Goal: Task Accomplishment & Management: Manage account settings

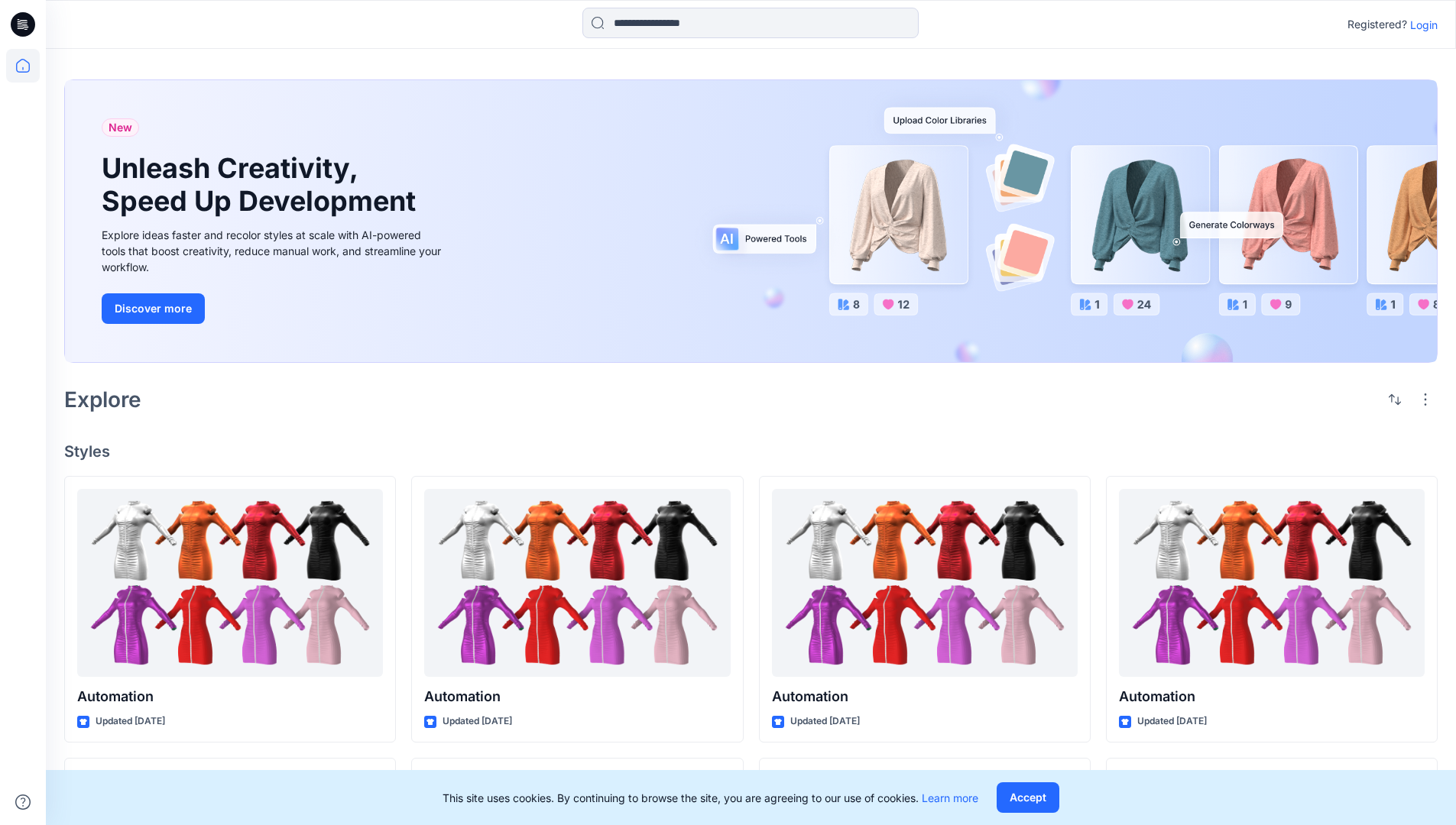
click at [1420, 25] on p "Login" at bounding box center [1424, 25] width 27 height 16
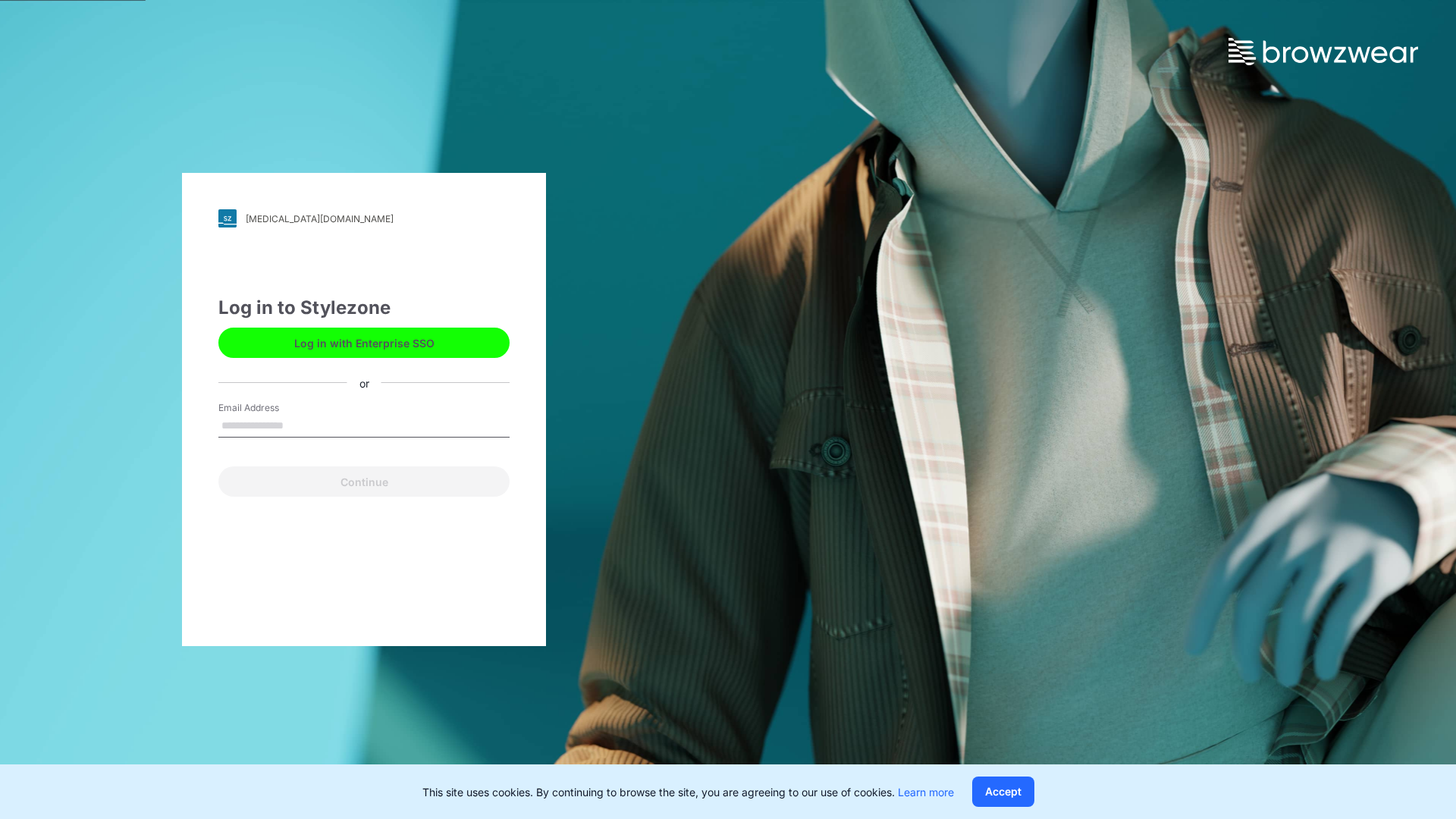
click at [299, 425] on input "Email Address" at bounding box center [364, 426] width 291 height 23
type input "**********"
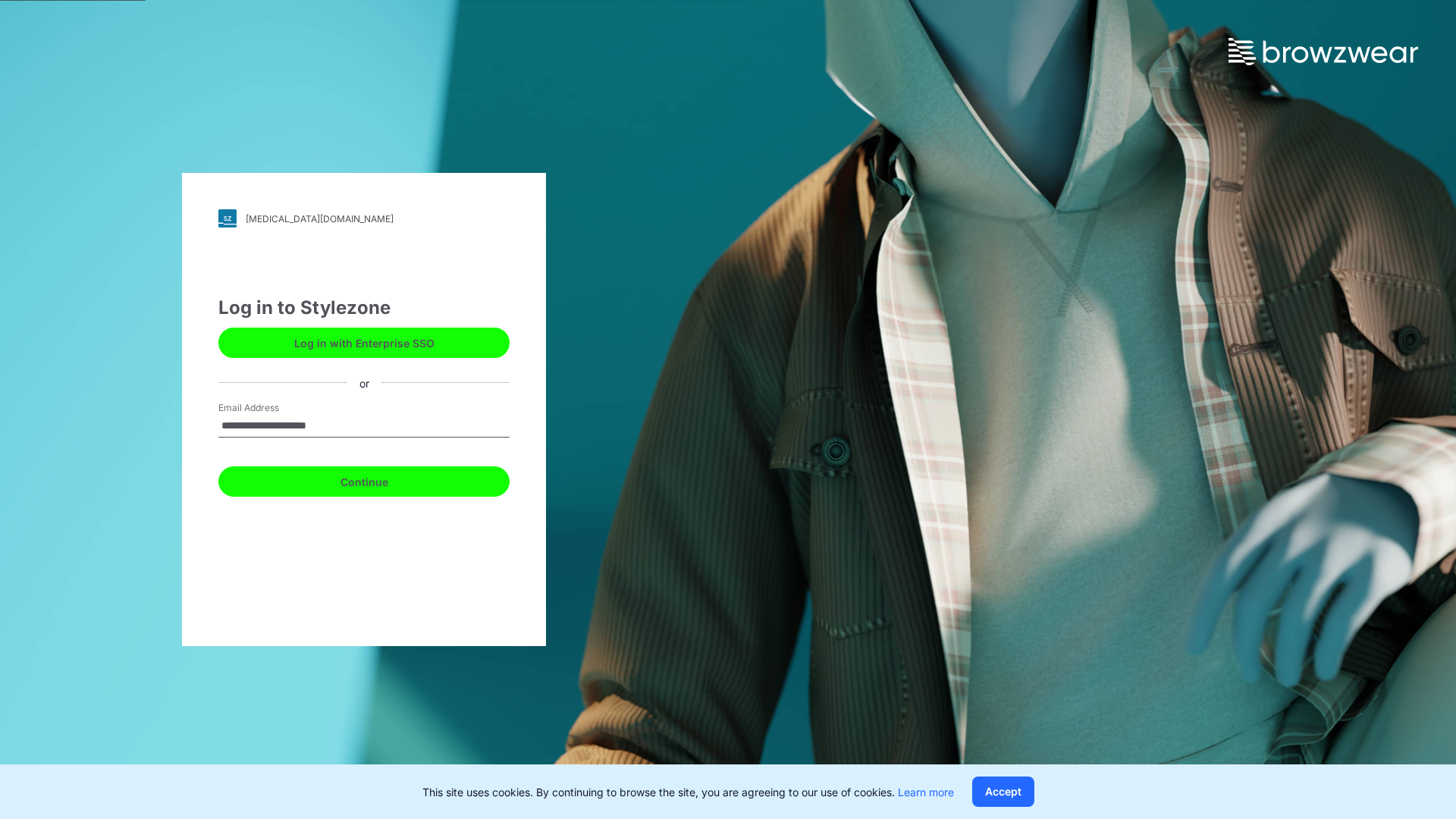
click at [380, 480] on button "Continue" at bounding box center [364, 481] width 291 height 30
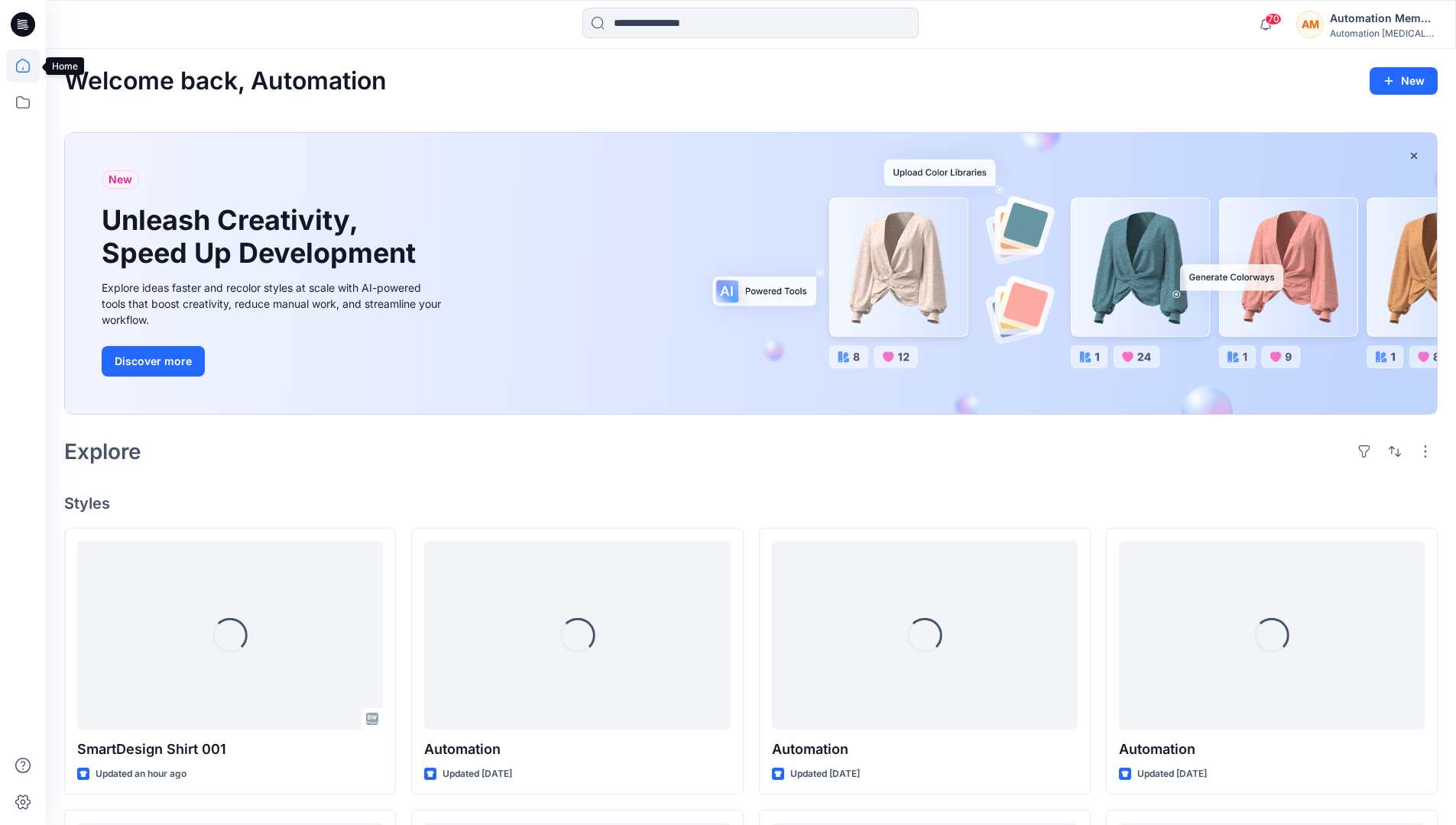
click at [26, 66] on icon at bounding box center [23, 66] width 34 height 34
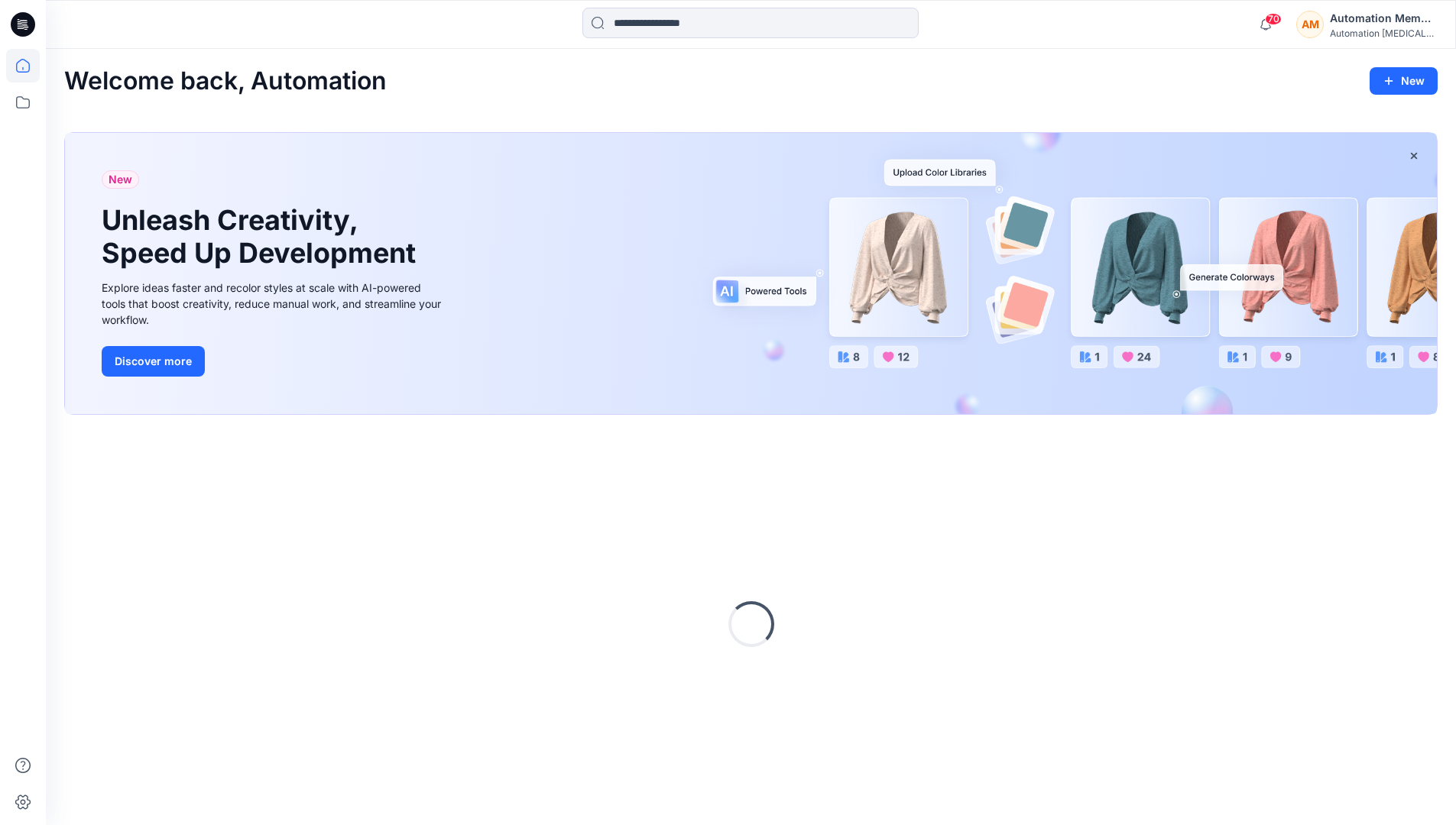
click at [1329, 25] on div "AM Automation Member Automation [MEDICAL_DATA]..." at bounding box center [1367, 24] width 141 height 30
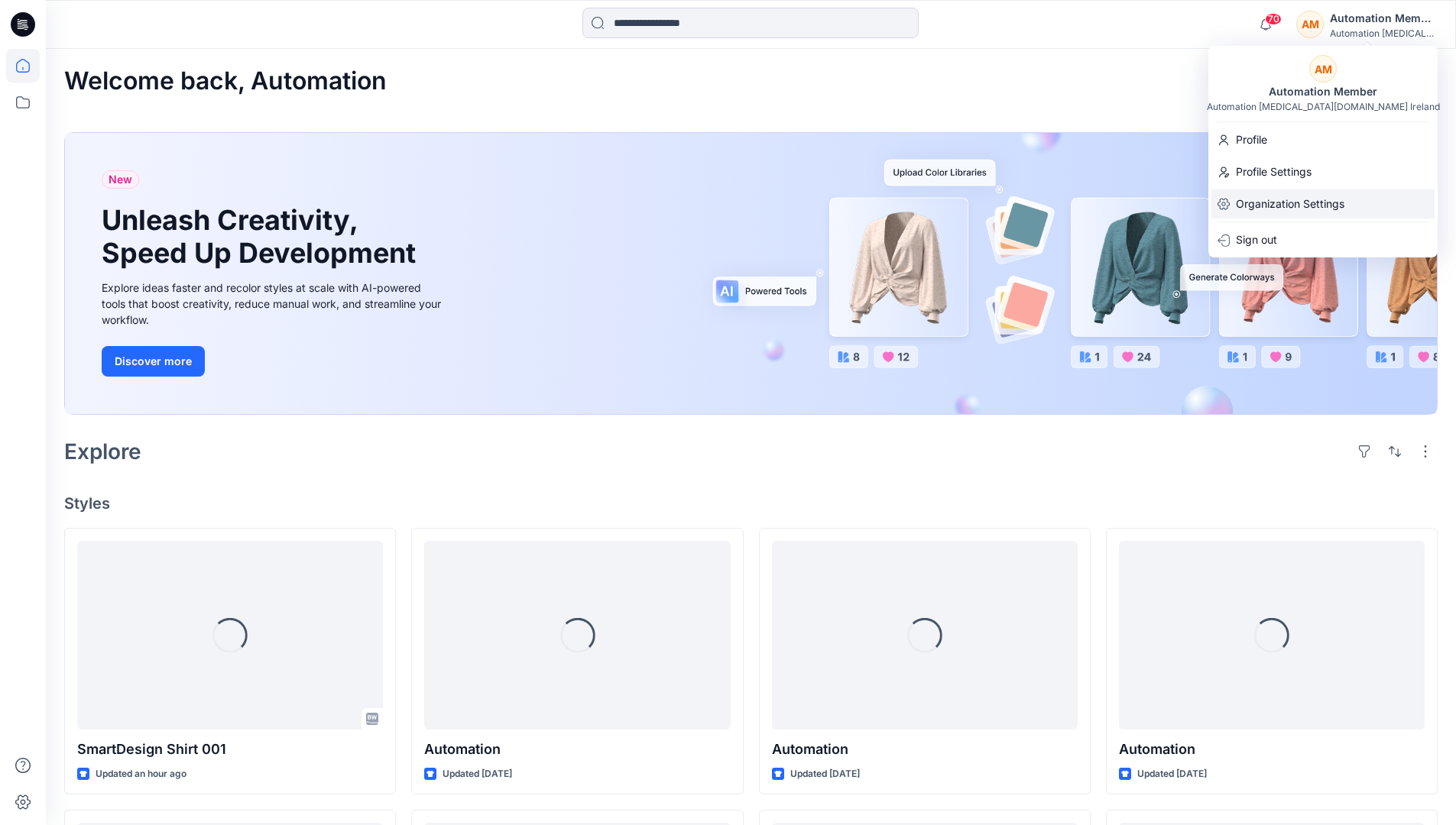
click at [1323, 206] on p "Organization Settings" at bounding box center [1290, 204] width 109 height 29
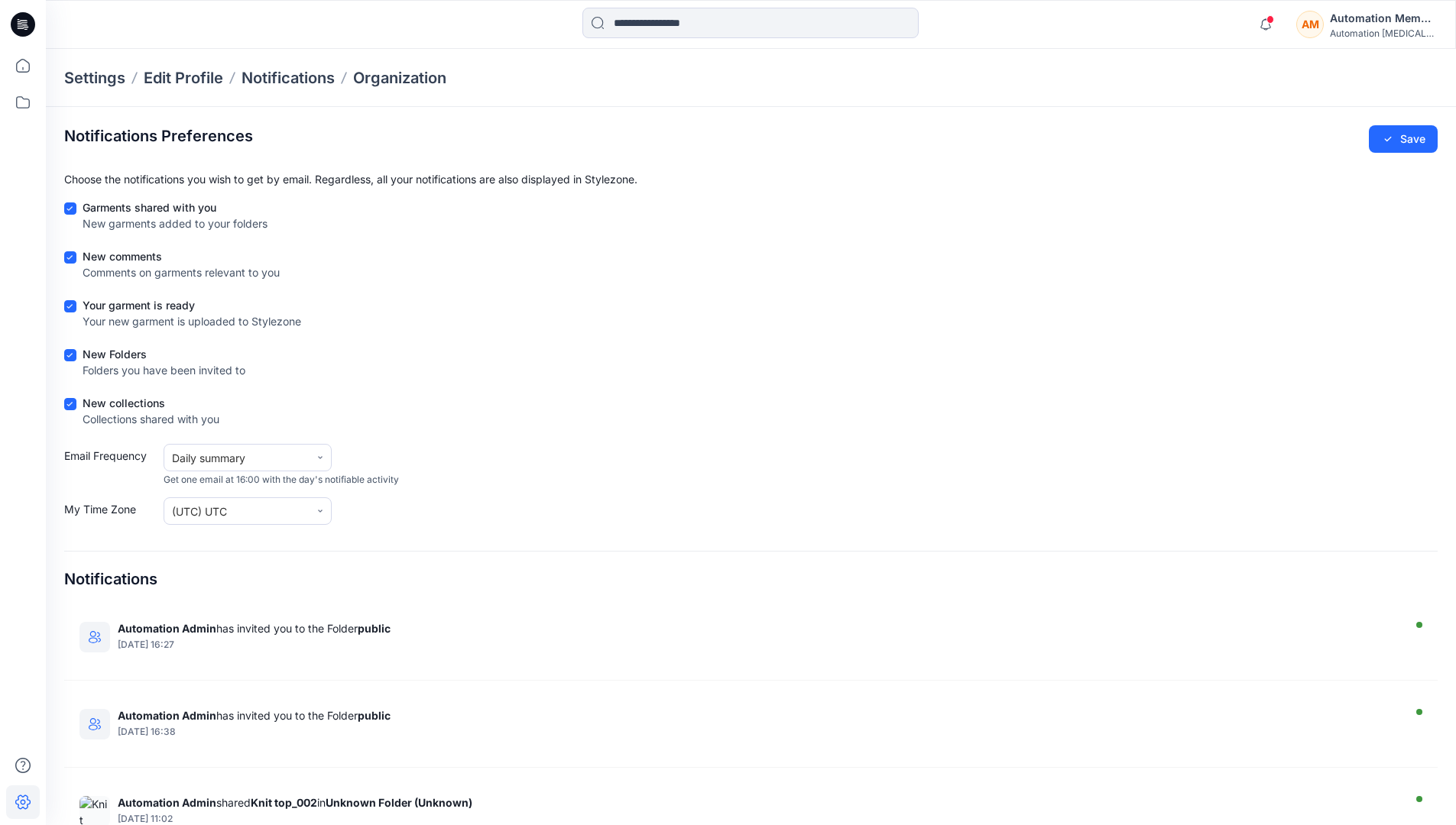
click at [1329, 26] on div "AM Automation Member Automation [MEDICAL_DATA]..." at bounding box center [1367, 24] width 141 height 30
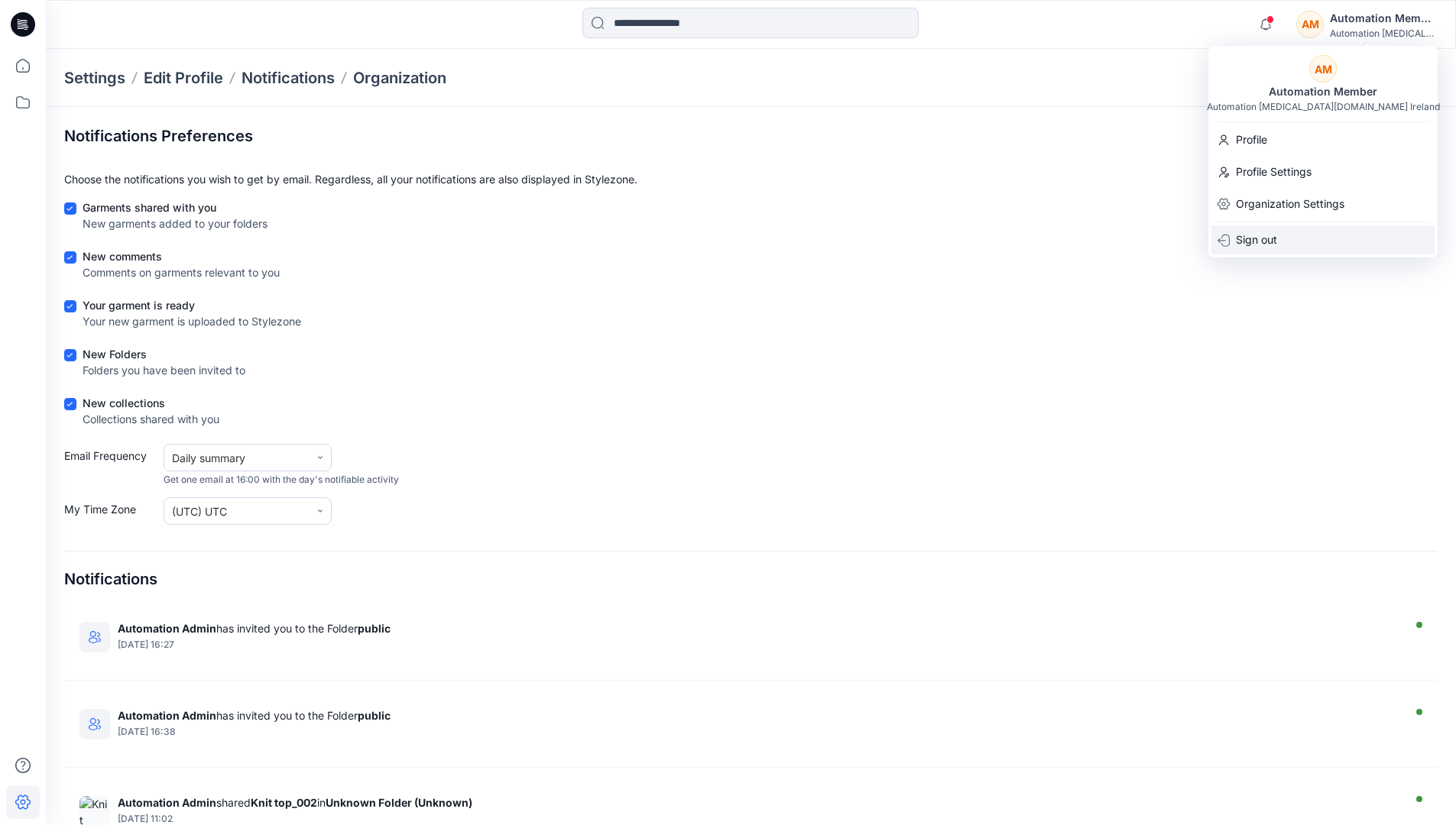
click at [1295, 234] on div "Sign out" at bounding box center [1323, 240] width 223 height 29
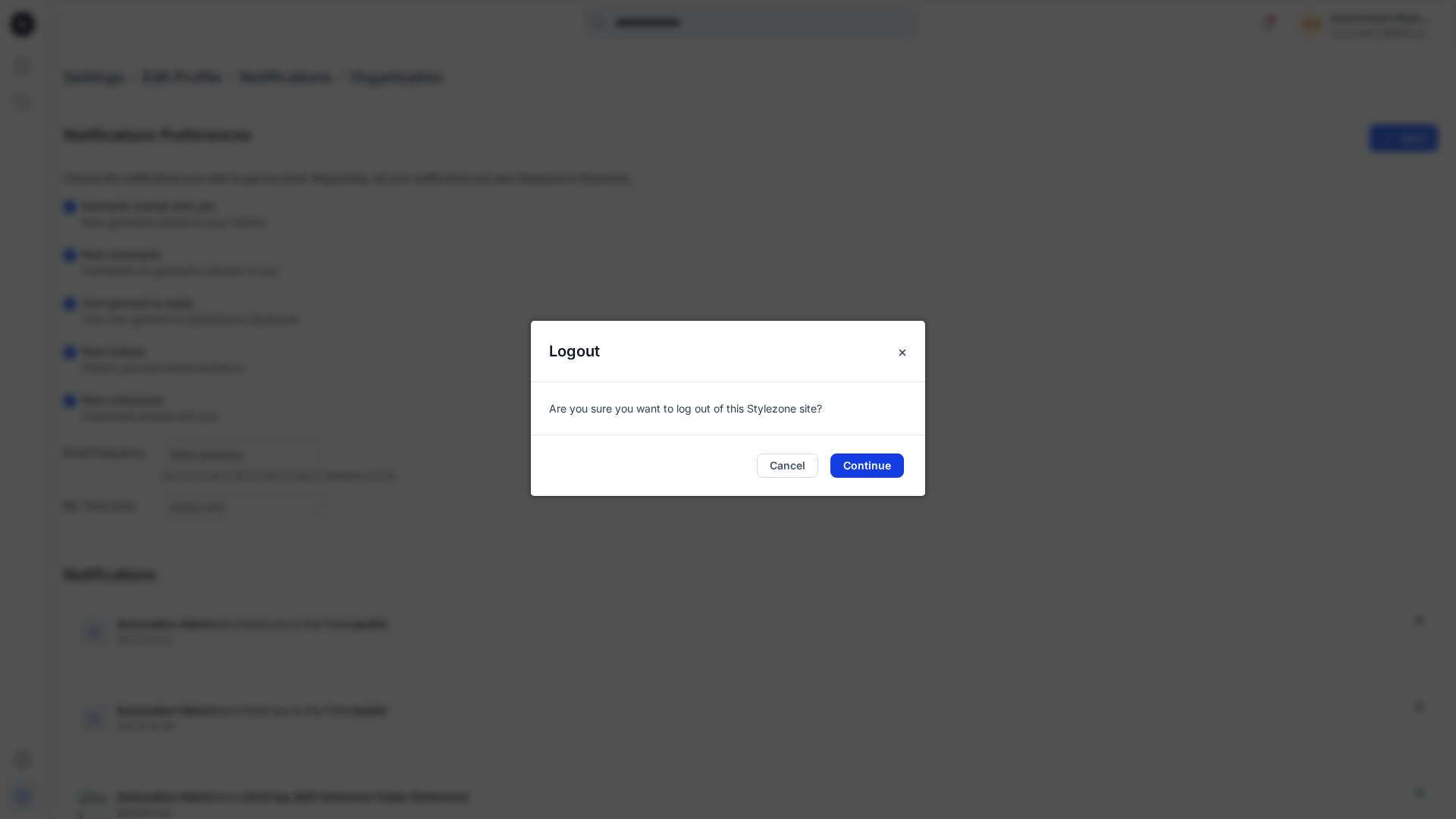
click at [847, 459] on button "Continue" at bounding box center [867, 466] width 74 height 25
